Goal: Information Seeking & Learning: Learn about a topic

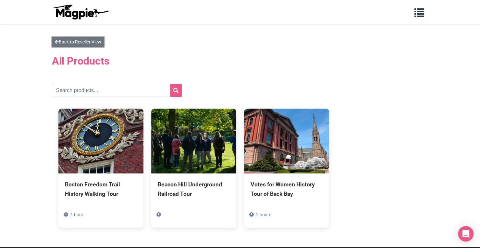
click at [101, 38] on link "Back to Reseller View" at bounding box center [78, 42] width 52 height 10
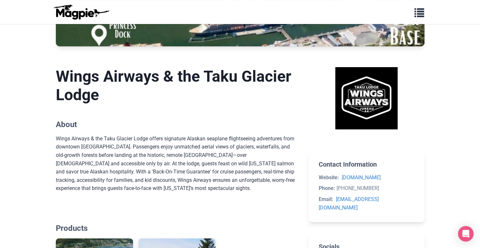
scroll to position [84, 0]
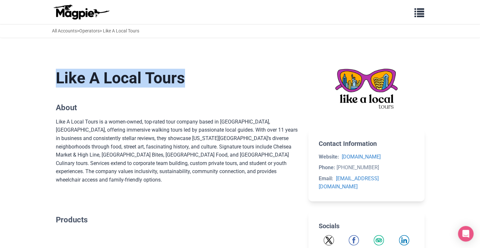
drag, startPoint x: 55, startPoint y: 78, endPoint x: 198, endPoint y: 79, distance: 142.5
click at [198, 79] on h1 "Like A Local Tours" at bounding box center [177, 78] width 242 height 19
copy h1 "Like A Local Tours"
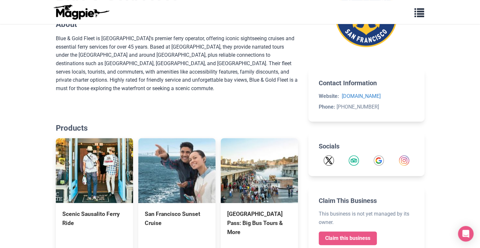
scroll to position [173, 0]
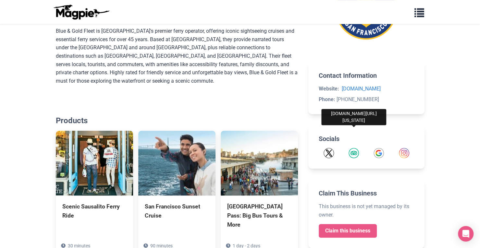
click at [354, 151] on img "Tripadvisor" at bounding box center [353, 153] width 10 height 10
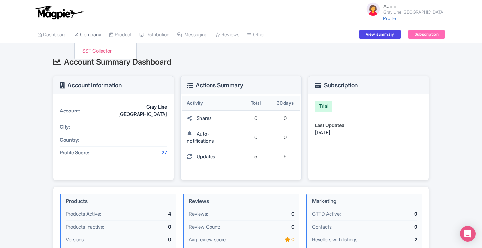
click at [97, 36] on link "Company" at bounding box center [87, 35] width 27 height 18
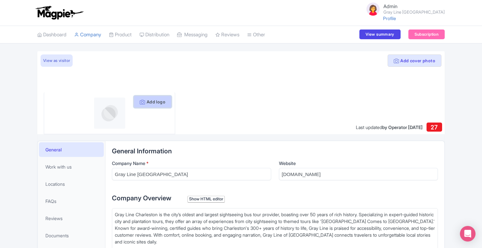
click at [154, 104] on button "Add logo" at bounding box center [153, 102] width 38 height 12
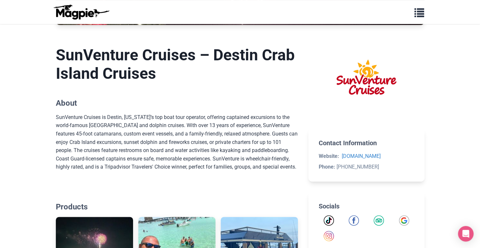
scroll to position [150, 0]
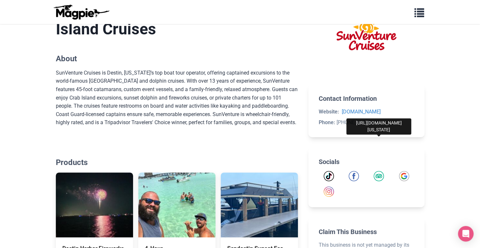
click at [382, 175] on img "Tripadvisor" at bounding box center [378, 176] width 10 height 10
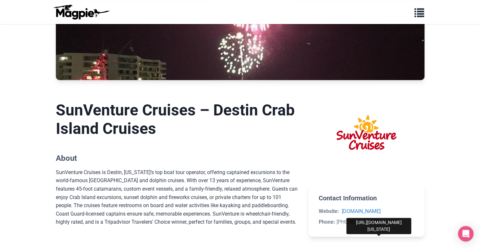
scroll to position [29, 0]
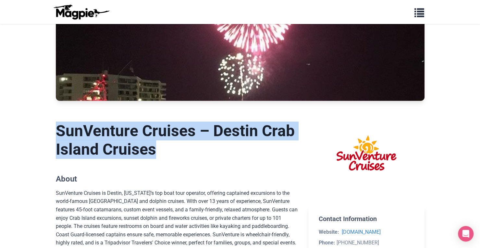
drag, startPoint x: 58, startPoint y: 128, endPoint x: 248, endPoint y: 143, distance: 190.1
click at [248, 143] on h1 "SunVenture Cruises – Destin Crab Island Cruises" at bounding box center [177, 140] width 242 height 37
copy h1 "SunVenture Cruises – Destin Crab Island Cruises"
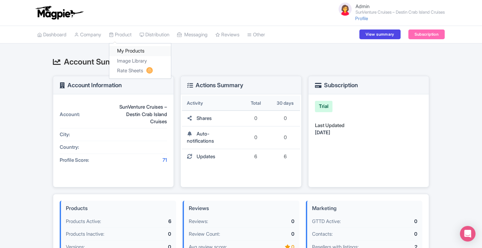
click at [126, 48] on link "My Products" at bounding box center [140, 51] width 62 height 10
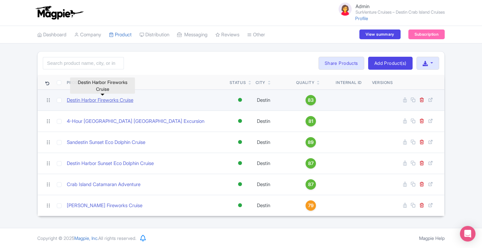
click at [102, 100] on link "Destin Harbor Fireworks Cruise" at bounding box center [100, 100] width 67 height 7
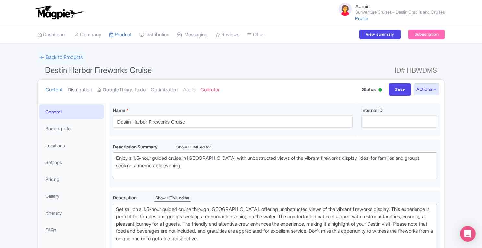
click at [88, 89] on link "Distribution" at bounding box center [80, 90] width 24 height 20
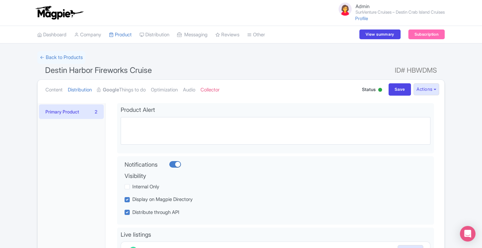
scroll to position [149, 0]
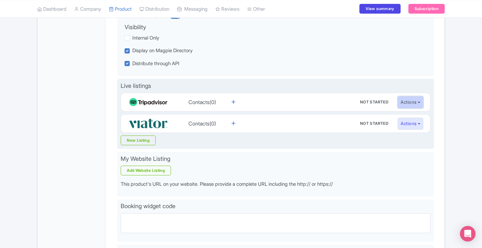
click at [412, 100] on button "Actions" at bounding box center [411, 102] width 26 height 12
click at [412, 127] on link "Reseller page" at bounding box center [429, 126] width 62 height 10
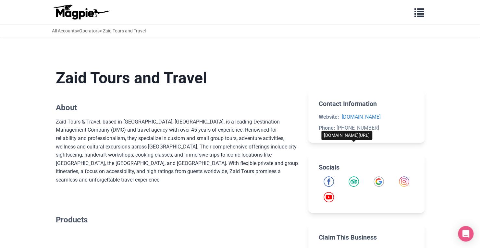
click at [354, 178] on img "Tripadvisor" at bounding box center [353, 182] width 10 height 10
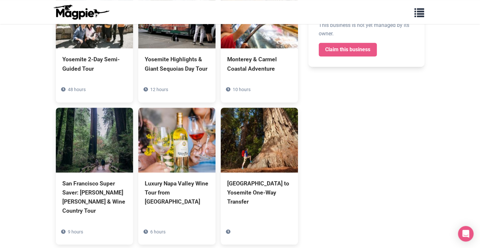
scroll to position [398, 0]
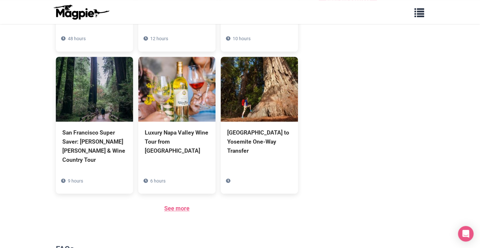
click at [175, 208] on link "See more" at bounding box center [176, 208] width 25 height 7
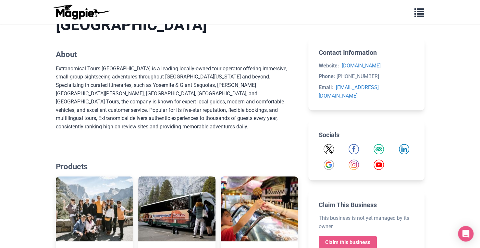
scroll to position [157, 0]
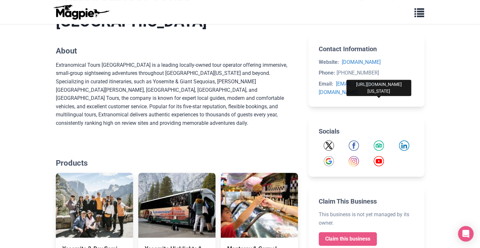
click at [378, 140] on img "Tripadvisor" at bounding box center [378, 145] width 10 height 10
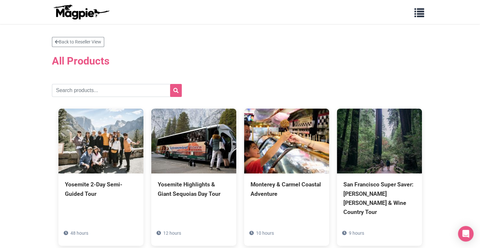
drag, startPoint x: 0, startPoint y: 0, endPoint x: 484, endPoint y: 23, distance: 484.6
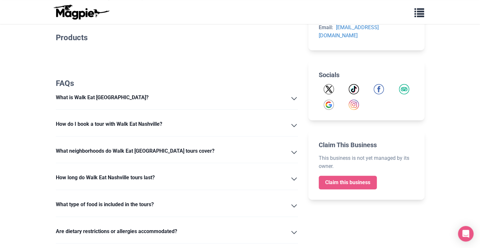
scroll to position [180, 0]
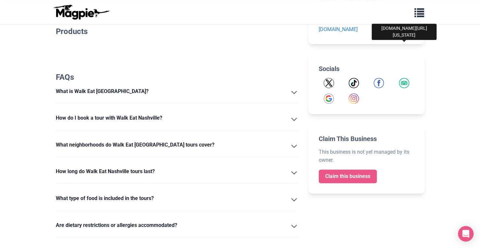
click at [403, 78] on img "Tripadvisor" at bounding box center [404, 83] width 10 height 10
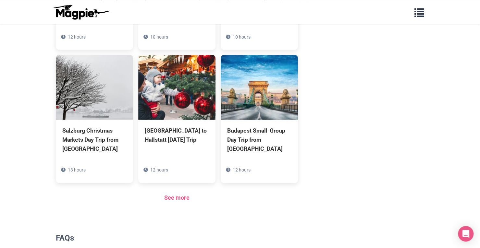
scroll to position [404, 0]
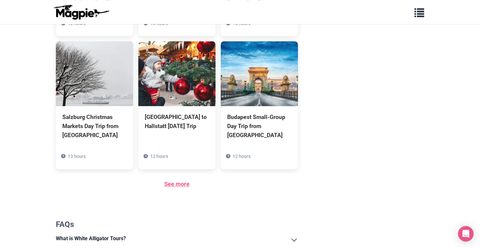
click at [184, 182] on link "See more" at bounding box center [176, 184] width 25 height 7
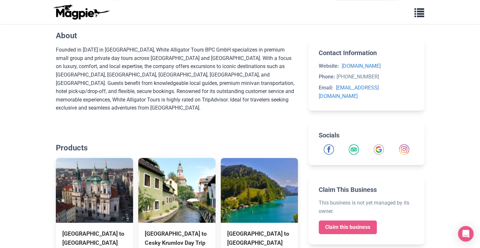
scroll to position [155, 0]
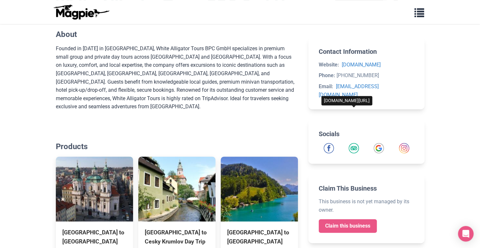
click at [350, 143] on img "Tripadvisor" at bounding box center [353, 148] width 10 height 10
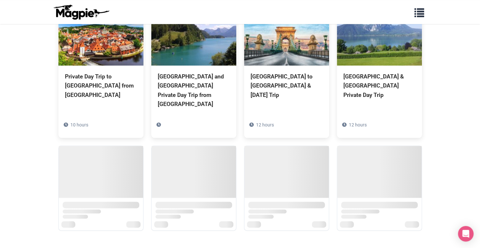
scroll to position [398, 0]
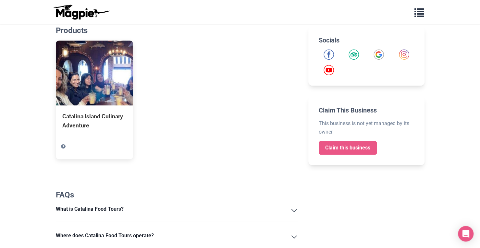
scroll to position [275, 0]
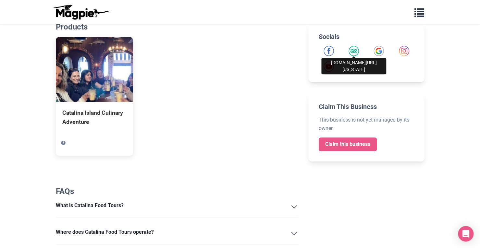
click at [357, 52] on img "Tripadvisor" at bounding box center [353, 51] width 10 height 10
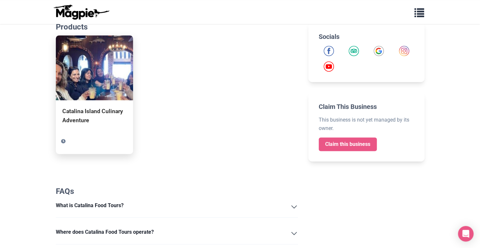
click at [83, 72] on img at bounding box center [94, 67] width 77 height 65
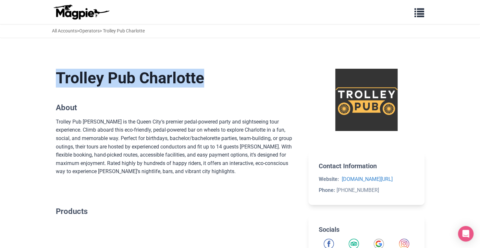
drag, startPoint x: 58, startPoint y: 78, endPoint x: 235, endPoint y: 74, distance: 176.2
click at [235, 74] on h1 "Trolley Pub Charlotte" at bounding box center [177, 78] width 242 height 19
copy h1 "Trolley Pub Charlotte"
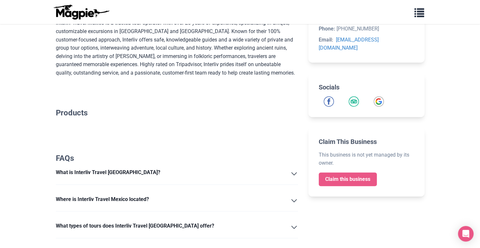
scroll to position [119, 0]
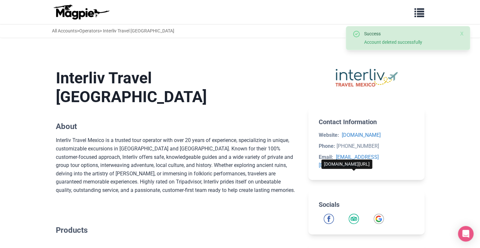
click at [355, 214] on img "Tripadvisor" at bounding box center [353, 219] width 10 height 10
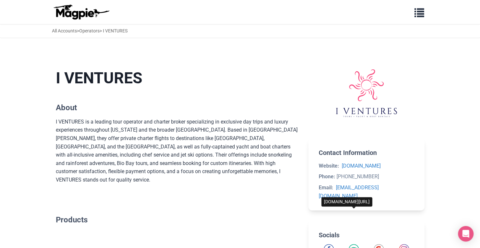
click at [354, 244] on img "Tripadvisor" at bounding box center [353, 249] width 10 height 10
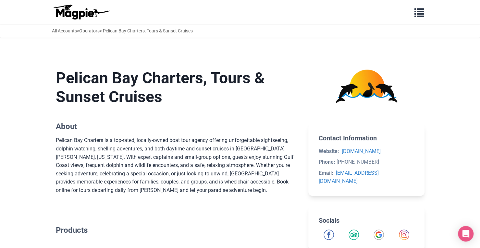
drag, startPoint x: 483, startPoint y: 52, endPoint x: 484, endPoint y: 45, distance: 7.2
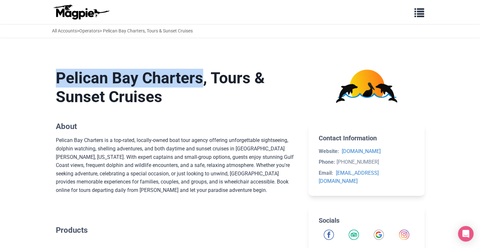
drag, startPoint x: 55, startPoint y: 76, endPoint x: 213, endPoint y: 67, distance: 158.6
copy h1 "Pelican Bay Charters"
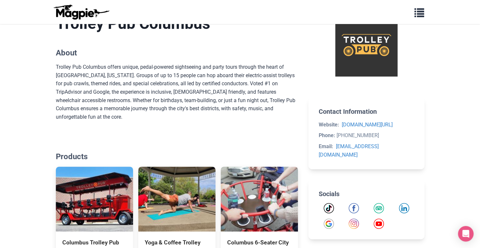
scroll to position [239, 0]
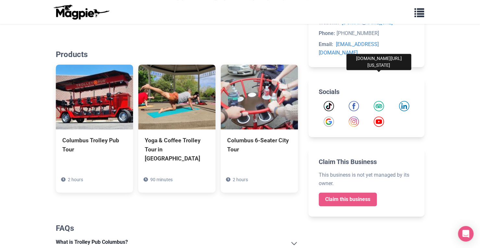
click at [378, 101] on img "Tripadvisor" at bounding box center [378, 106] width 10 height 10
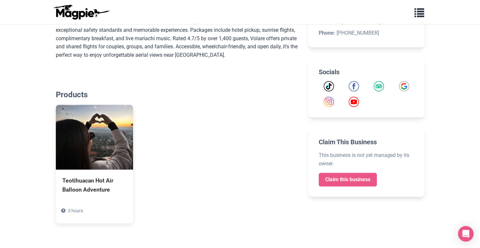
scroll to position [204, 0]
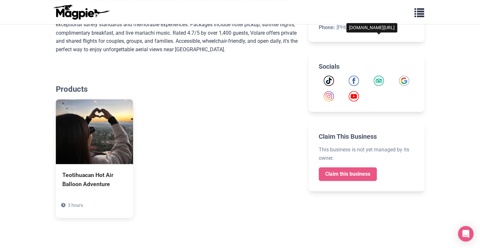
click at [378, 79] on img "Tripadvisor" at bounding box center [378, 81] width 10 height 10
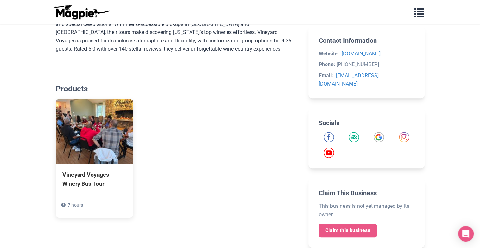
scroll to position [217, 0]
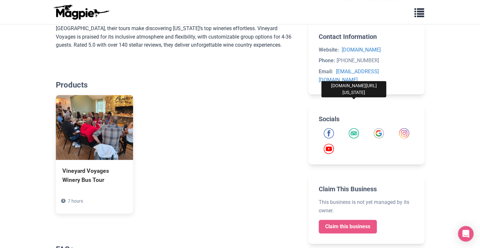
click at [354, 128] on img "Tripadvisor" at bounding box center [353, 133] width 10 height 10
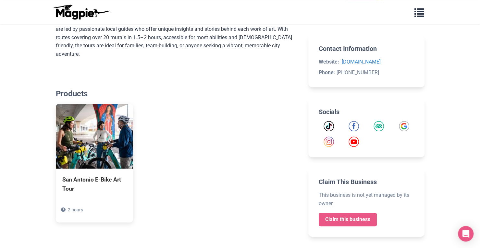
scroll to position [201, 0]
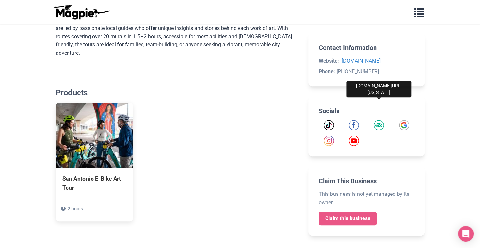
click at [381, 128] on img "Tripadvisor" at bounding box center [378, 125] width 10 height 10
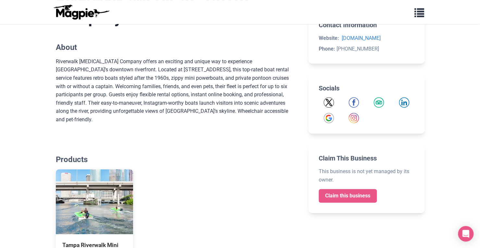
scroll to position [156, 0]
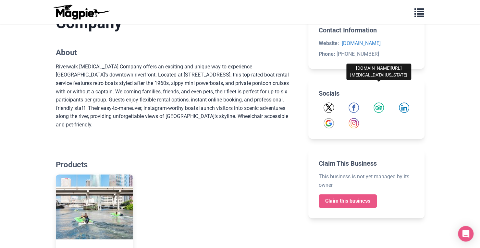
click at [382, 109] on img "Tripadvisor" at bounding box center [378, 108] width 10 height 10
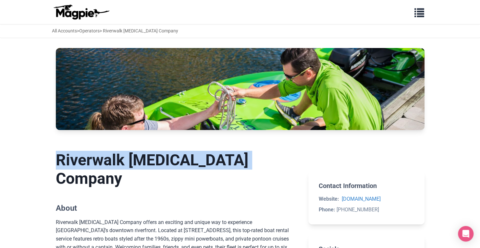
drag, startPoint x: 56, startPoint y: 160, endPoint x: 273, endPoint y: 162, distance: 216.7
click at [273, 162] on h1 "Riverwalk [MEDICAL_DATA] Company" at bounding box center [177, 169] width 242 height 37
copy h1 "Riverwalk [MEDICAL_DATA] Company"
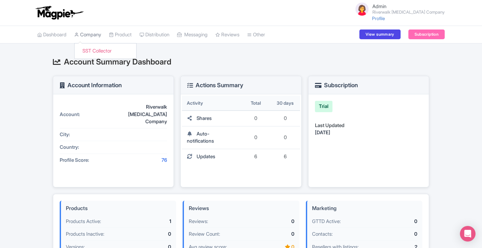
click at [95, 37] on link "Company" at bounding box center [87, 35] width 27 height 18
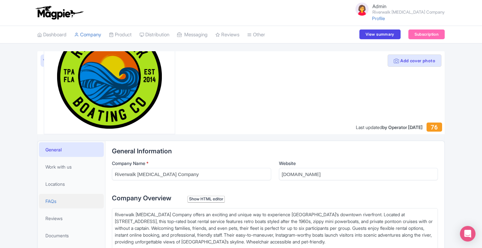
click at [63, 203] on link "FAQs" at bounding box center [71, 201] width 65 height 15
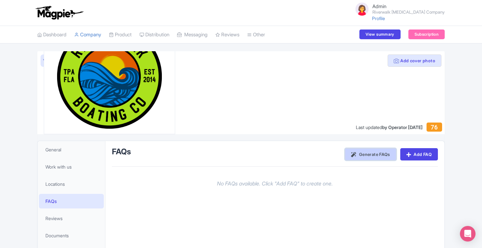
click at [366, 155] on link "Generate FAQs" at bounding box center [370, 154] width 51 height 12
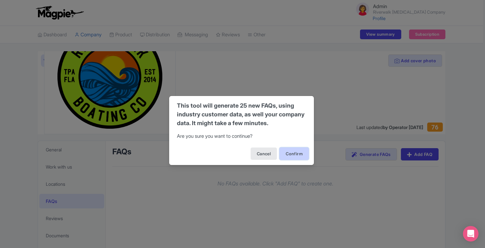
click at [291, 155] on button "Confirm" at bounding box center [293, 154] width 29 height 12
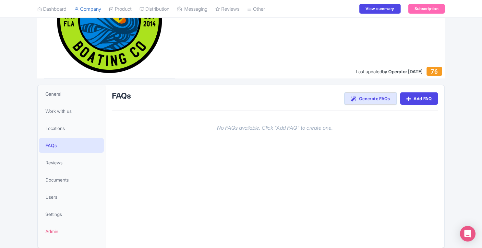
scroll to position [56, 0]
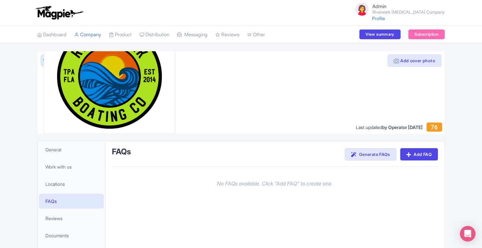
scroll to position [56, 0]
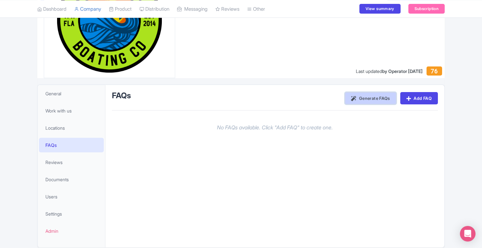
click at [369, 93] on link "Generate FAQs" at bounding box center [370, 98] width 51 height 12
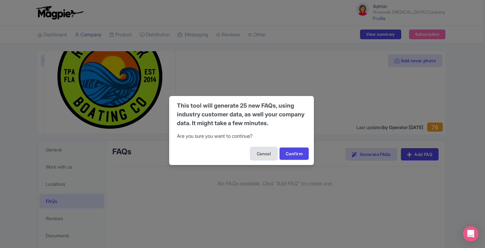
click at [265, 153] on button "Cancel" at bounding box center [263, 154] width 26 height 12
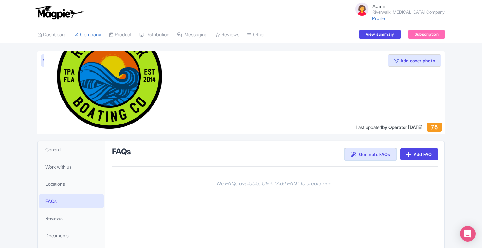
scroll to position [83, 0]
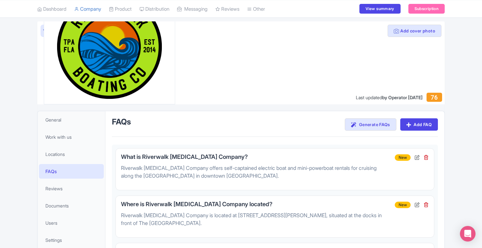
scroll to position [22, 0]
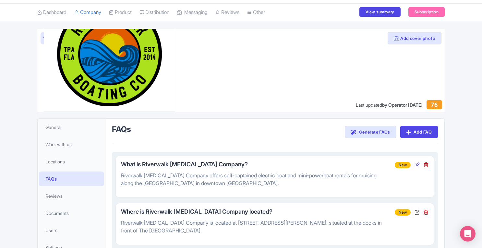
click at [418, 165] on icon at bounding box center [417, 164] width 5 height 5
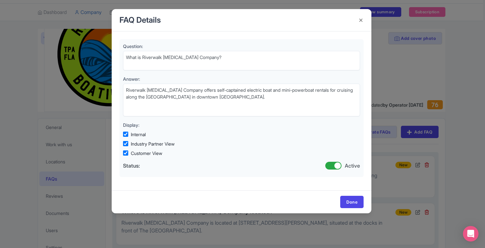
click at [456, 131] on div "FAQ Details Question: What is Riverwalk Boating Company? Answer: Riverwalk Boat…" at bounding box center [242, 124] width 485 height 248
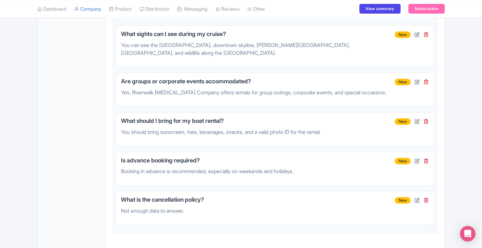
scroll to position [792, 0]
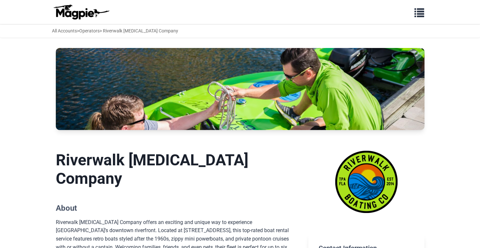
scroll to position [284, 0]
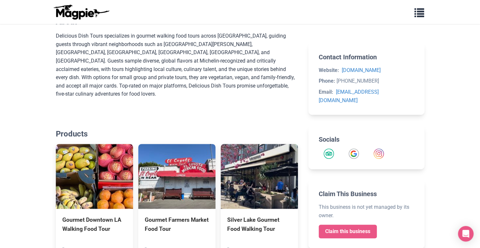
scroll to position [167, 0]
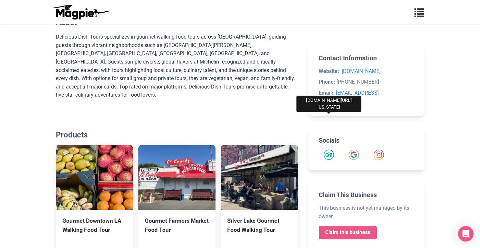
click at [330, 150] on img "Tripadvisor" at bounding box center [328, 155] width 10 height 10
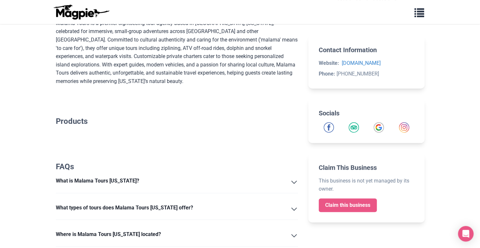
scroll to position [112, 0]
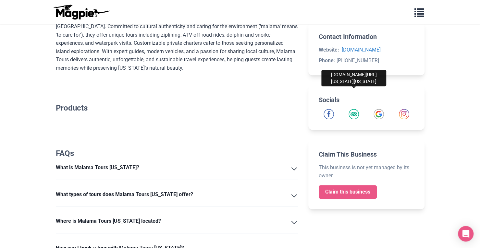
click at [354, 115] on img "Tripadvisor" at bounding box center [353, 114] width 10 height 10
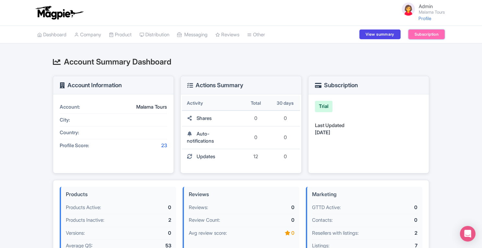
click at [426, 33] on link "Subscription" at bounding box center [426, 35] width 36 height 10
click at [46, 36] on link "Dashboard" at bounding box center [51, 35] width 29 height 18
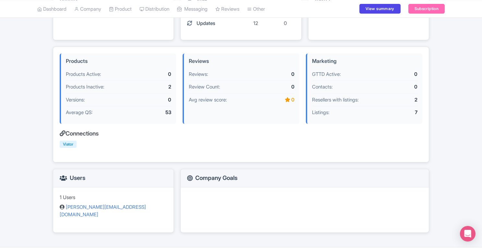
scroll to position [135, 0]
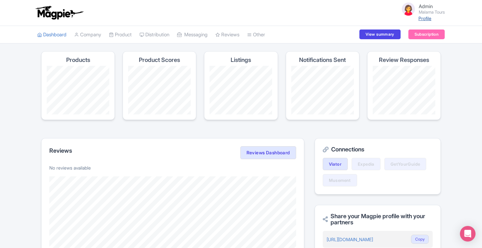
click at [426, 20] on link "Profile" at bounding box center [425, 19] width 13 height 6
click at [128, 36] on link "Product" at bounding box center [120, 35] width 23 height 18
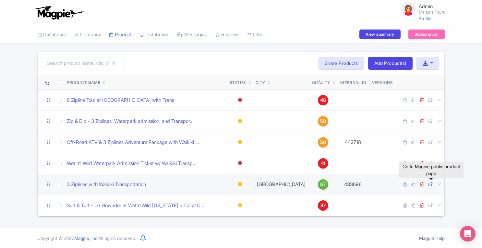
click at [430, 184] on icon at bounding box center [430, 184] width 5 height 5
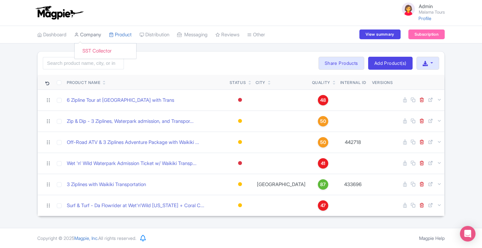
click at [95, 34] on link "Company" at bounding box center [87, 35] width 27 height 18
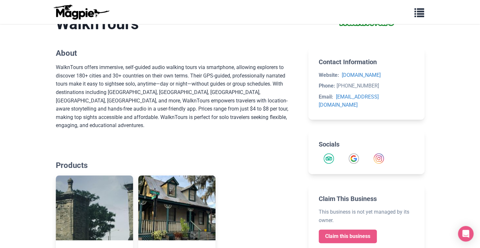
scroll to position [150, 0]
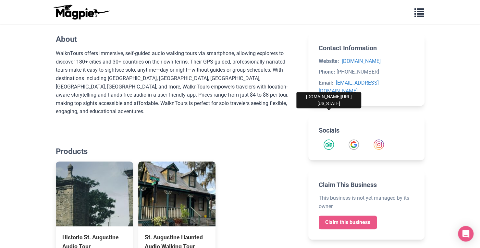
click at [330, 140] on img "Tripadvisor" at bounding box center [328, 145] width 10 height 10
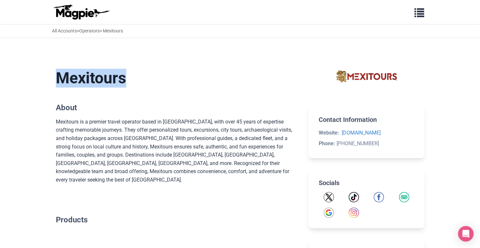
drag, startPoint x: 57, startPoint y: 77, endPoint x: 151, endPoint y: 72, distance: 93.6
click at [151, 72] on h1 "Mexitours" at bounding box center [177, 78] width 242 height 19
copy h1 "Mexitours"
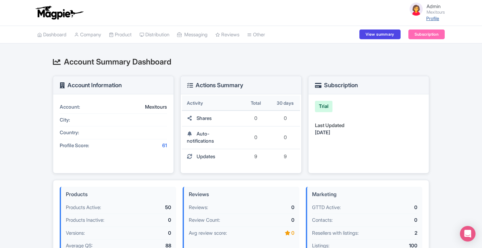
click at [434, 18] on link "Profile" at bounding box center [432, 19] width 13 height 6
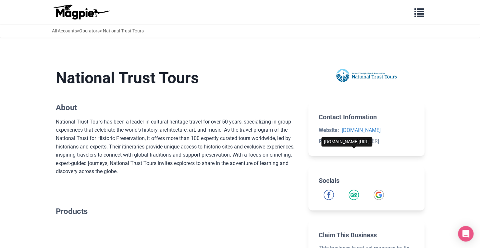
click at [354, 193] on img "Tripadvisor" at bounding box center [353, 195] width 10 height 10
